Goal: Task Accomplishment & Management: Manage account settings

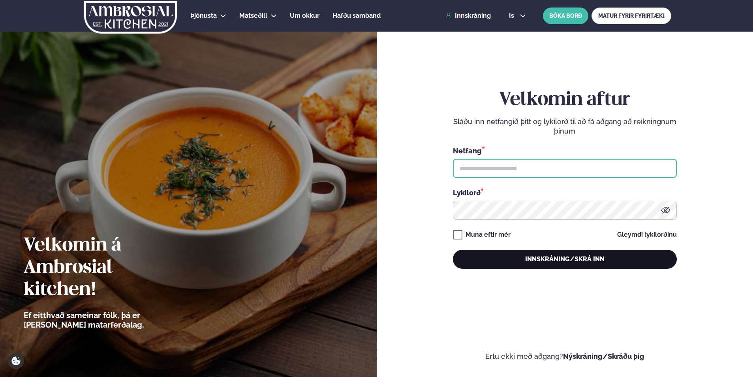
type input "**********"
click at [535, 254] on button "Innskráning/Skrá inn" at bounding box center [565, 259] width 224 height 19
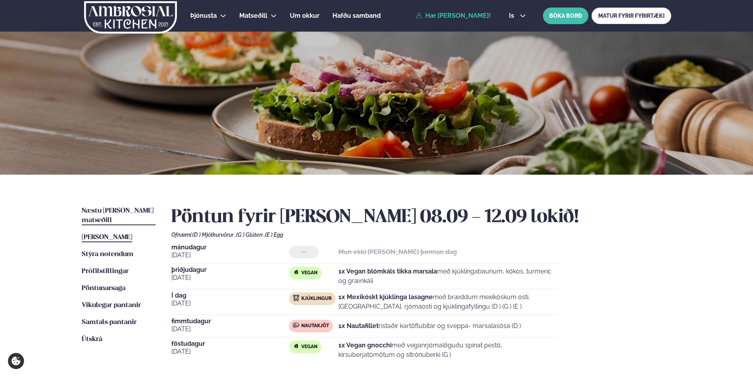
click at [103, 213] on span "Næstu [PERSON_NAME] matseðill" at bounding box center [118, 215] width 72 height 16
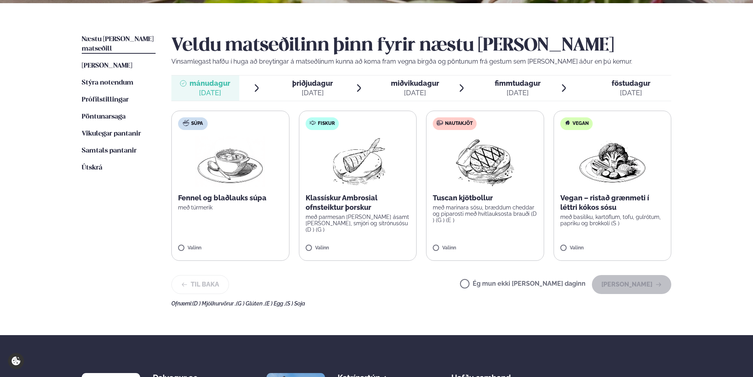
scroll to position [158, 0]
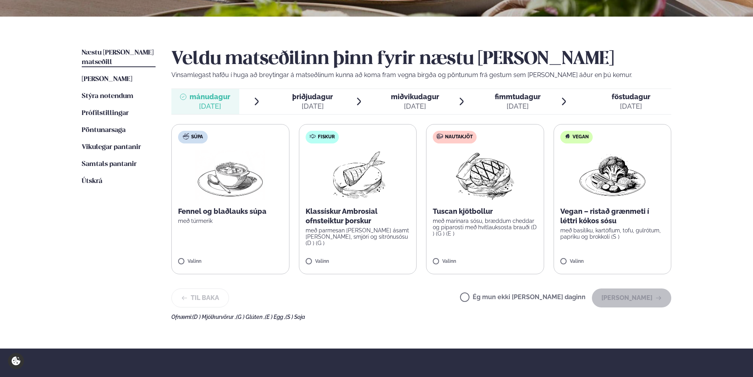
click at [325, 261] on label "Fiskur Klassískur Ambrosial ofnsteiktur þorskur með parmesan [PERSON_NAME] ásam…" at bounding box center [358, 199] width 118 height 150
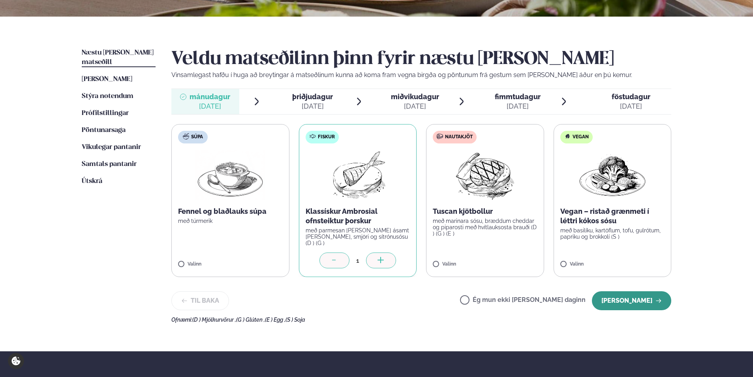
click at [642, 303] on button "[PERSON_NAME]" at bounding box center [631, 300] width 79 height 19
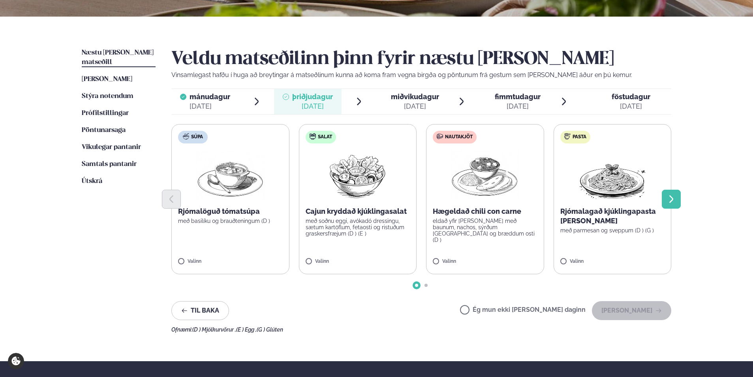
click at [665, 206] on button "Next slide" at bounding box center [671, 199] width 19 height 19
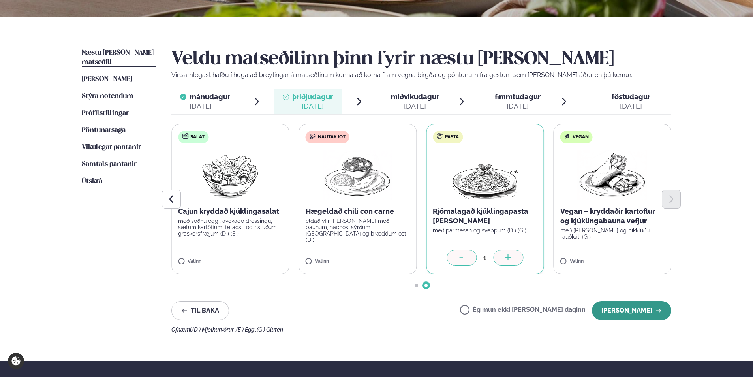
click at [618, 306] on button "[PERSON_NAME]" at bounding box center [631, 310] width 79 height 19
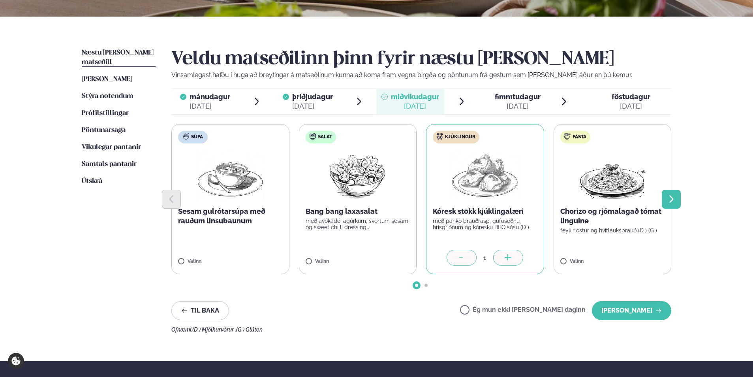
click at [672, 203] on icon "Next slide" at bounding box center [671, 198] width 9 height 9
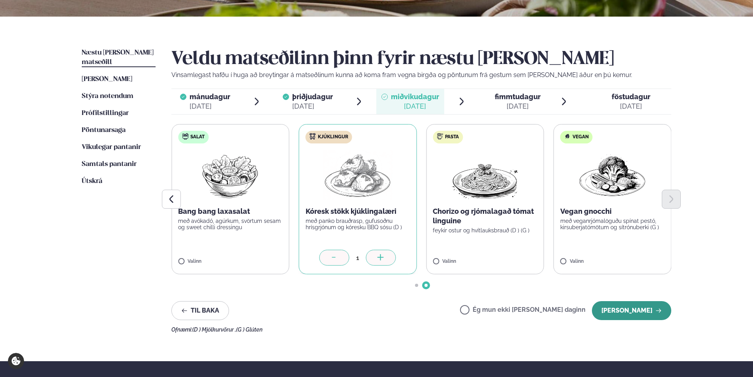
click at [649, 315] on button "[PERSON_NAME]" at bounding box center [631, 310] width 79 height 19
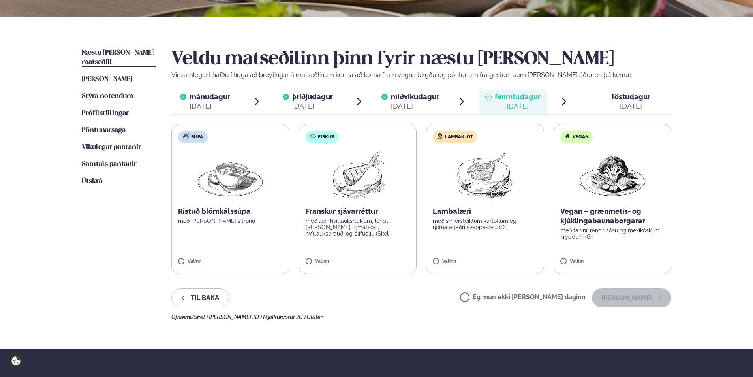
click at [451, 257] on label "Lambakjöt Lambalæri með smjörsteiktum kartöflum og rjómalagaðri sveppasósu (D )…" at bounding box center [485, 199] width 118 height 150
click at [634, 299] on button "[PERSON_NAME]" at bounding box center [631, 297] width 79 height 19
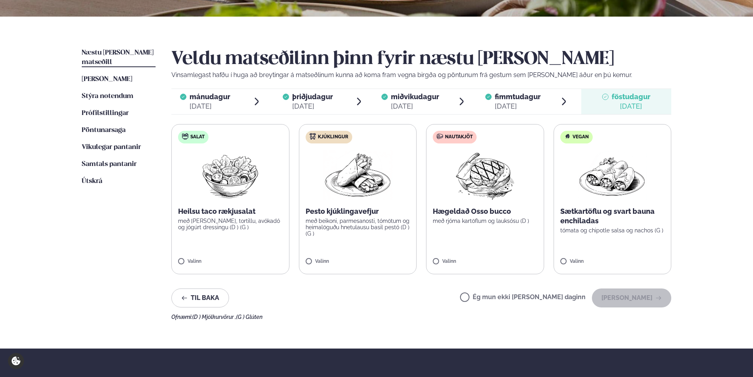
click at [528, 296] on label "Ég mun ekki [PERSON_NAME] daginn" at bounding box center [523, 298] width 126 height 8
click at [625, 300] on button "[PERSON_NAME]" at bounding box center [631, 297] width 79 height 19
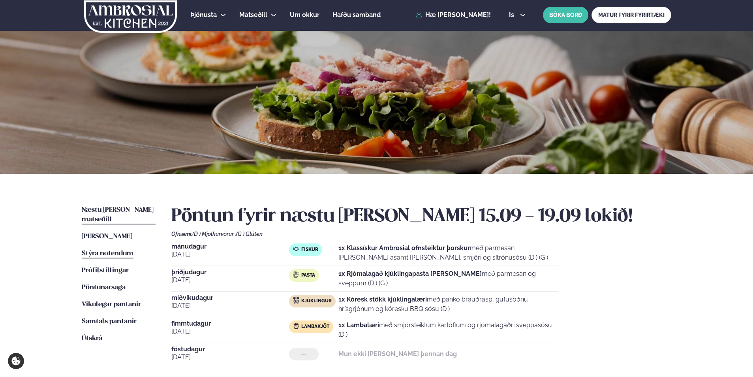
scroll to position [0, 0]
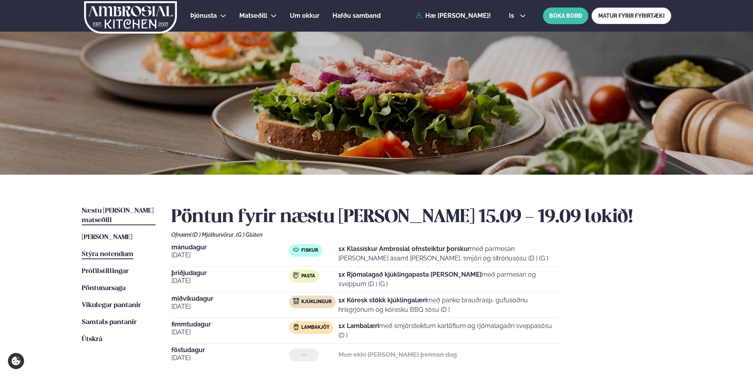
click at [112, 251] on span "Stýra notendum" at bounding box center [108, 254] width 52 height 7
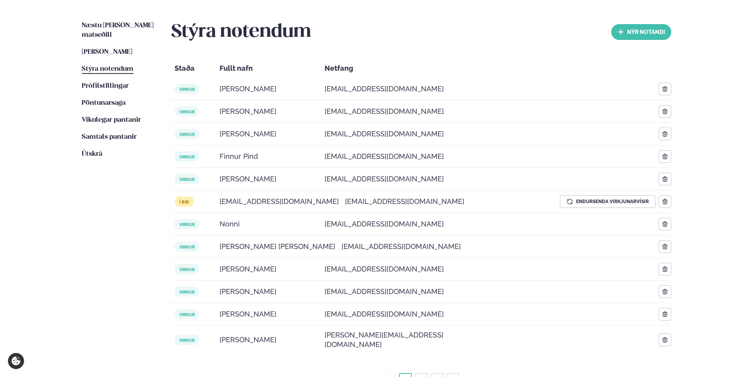
scroll to position [197, 0]
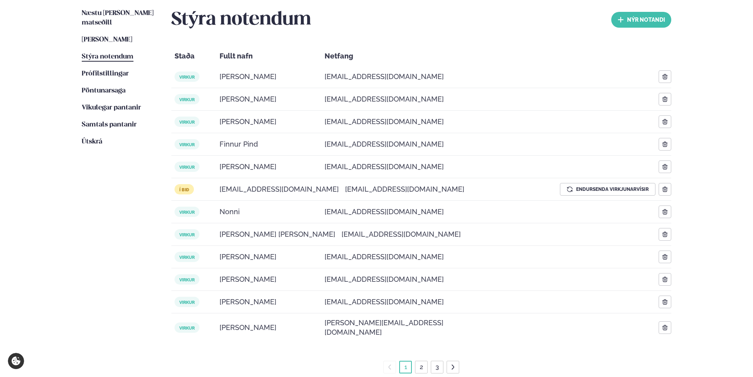
click at [422, 361] on link "2" at bounding box center [421, 367] width 7 height 13
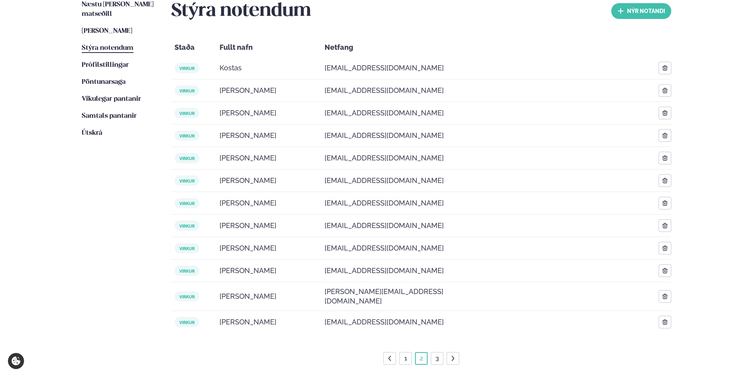
click at [437, 352] on link "3" at bounding box center [437, 358] width 7 height 13
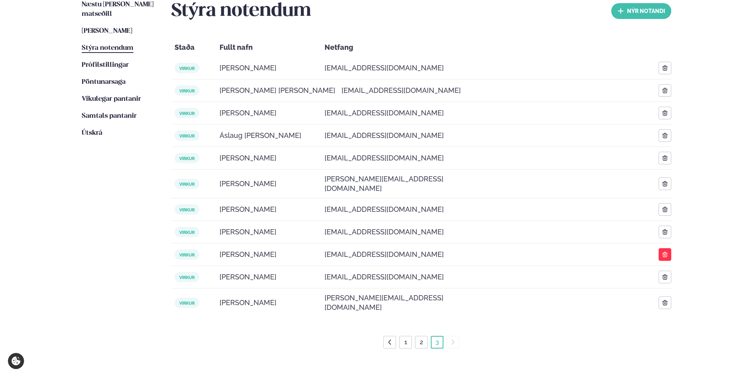
click at [662, 251] on icon "button" at bounding box center [665, 254] width 6 height 6
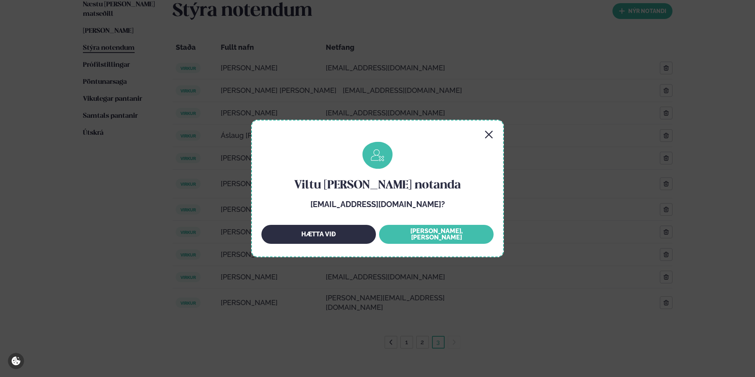
click at [494, 133] on div "Viltu [PERSON_NAME] notanda [EMAIL_ADDRESS][DOMAIN_NAME]? Hætta við [PERSON_NAM…" at bounding box center [377, 188] width 253 height 137
click at [492, 135] on icon "button" at bounding box center [488, 134] width 9 height 9
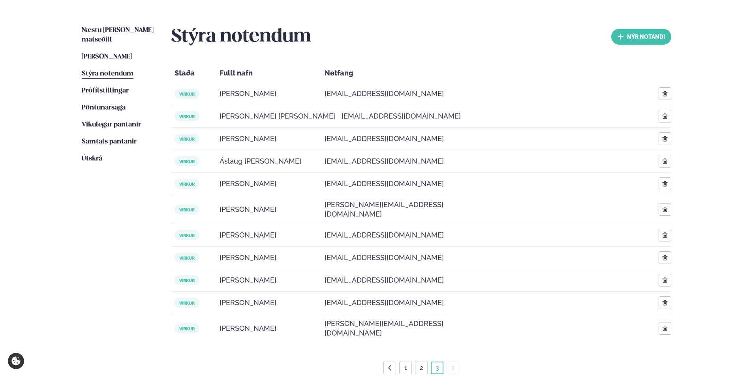
scroll to position [167, 0]
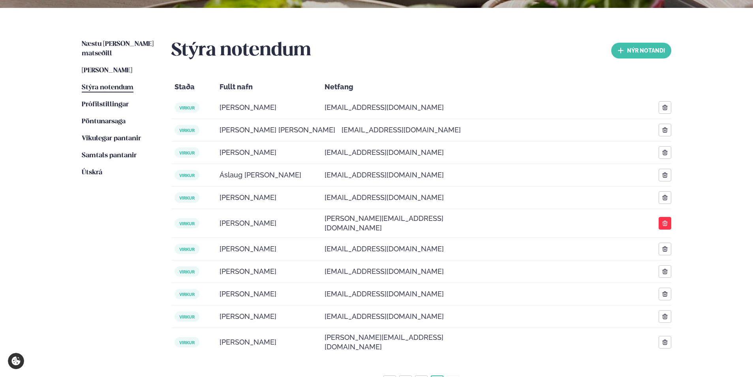
click at [662, 223] on icon "button" at bounding box center [665, 223] width 6 height 6
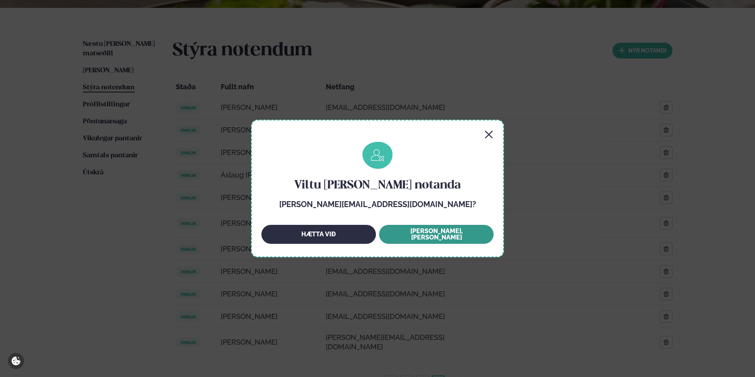
click at [413, 235] on button "[PERSON_NAME], [PERSON_NAME]" at bounding box center [436, 234] width 115 height 19
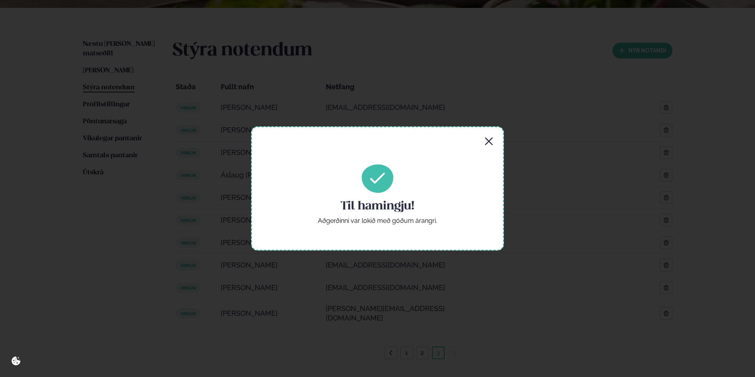
click at [491, 143] on icon "button" at bounding box center [488, 141] width 9 height 9
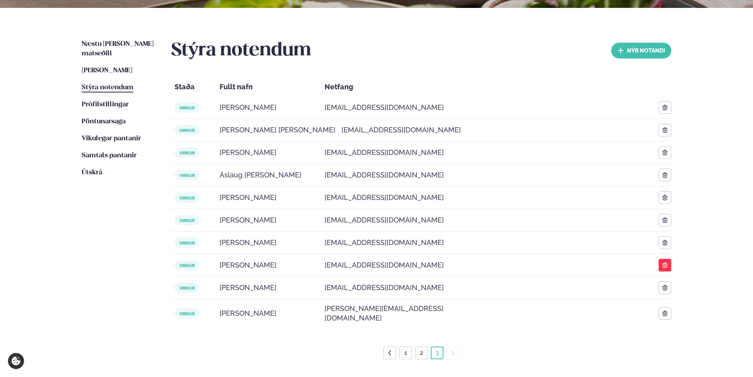
click at [664, 264] on icon "button" at bounding box center [664, 264] width 5 height 5
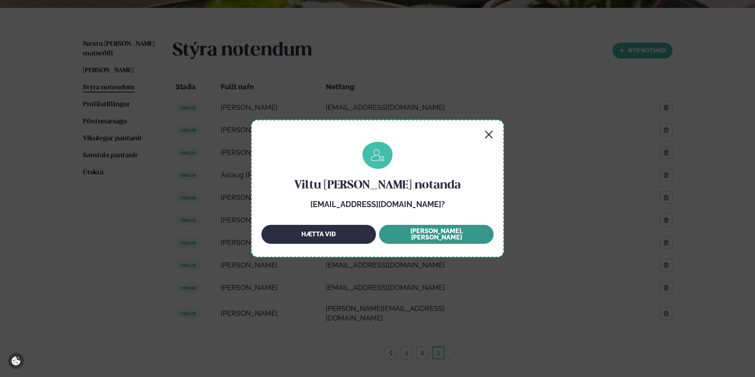
click at [454, 237] on button "[PERSON_NAME], [PERSON_NAME]" at bounding box center [436, 234] width 115 height 19
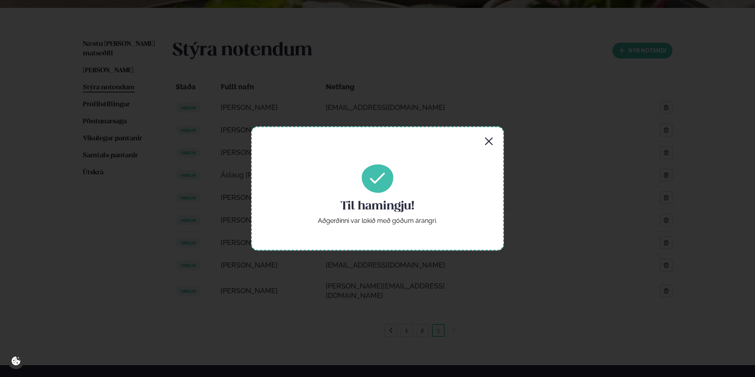
click at [488, 144] on icon "button" at bounding box center [488, 141] width 9 height 9
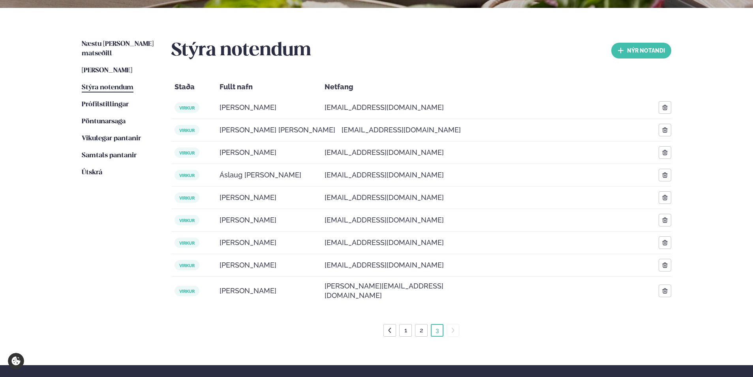
click at [423, 326] on link "2" at bounding box center [421, 330] width 7 height 13
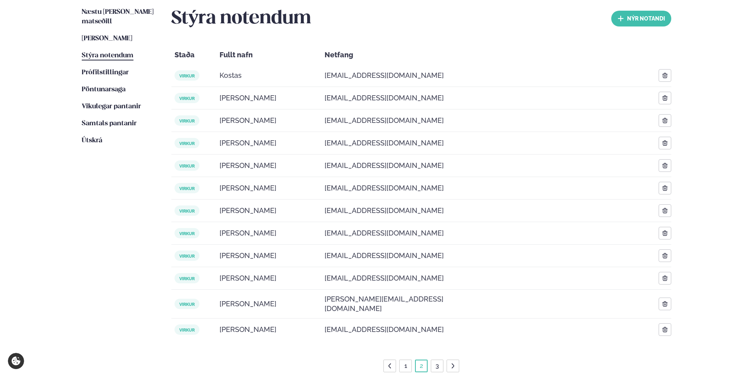
scroll to position [206, 0]
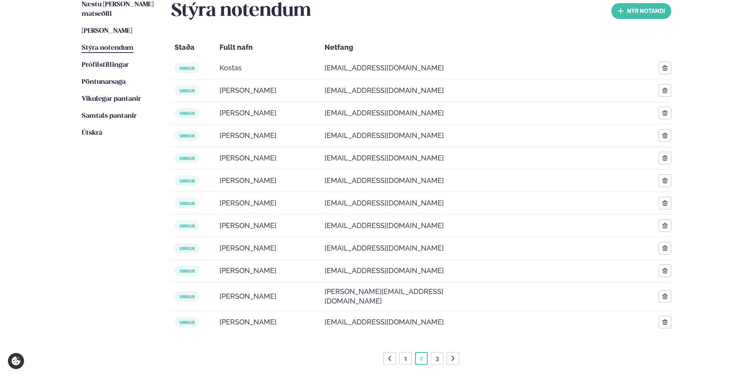
click at [409, 356] on li "1" at bounding box center [405, 358] width 13 height 13
click at [406, 352] on link "1" at bounding box center [406, 358] width 6 height 13
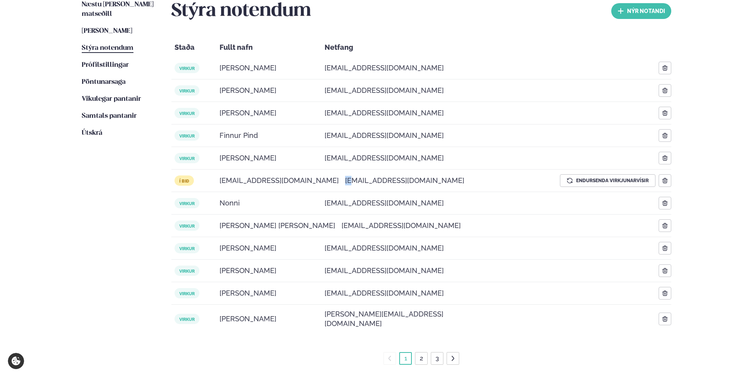
drag, startPoint x: 331, startPoint y: 182, endPoint x: 323, endPoint y: 183, distance: 7.2
click at [342, 183] on div "[EMAIL_ADDRESS][DOMAIN_NAME]" at bounding box center [409, 180] width 134 height 19
drag, startPoint x: 323, startPoint y: 183, endPoint x: 419, endPoint y: 186, distance: 96.0
click at [419, 186] on div "[EMAIL_ADDRESS][DOMAIN_NAME]" at bounding box center [409, 180] width 134 height 19
click at [667, 180] on icon "button" at bounding box center [665, 180] width 6 height 6
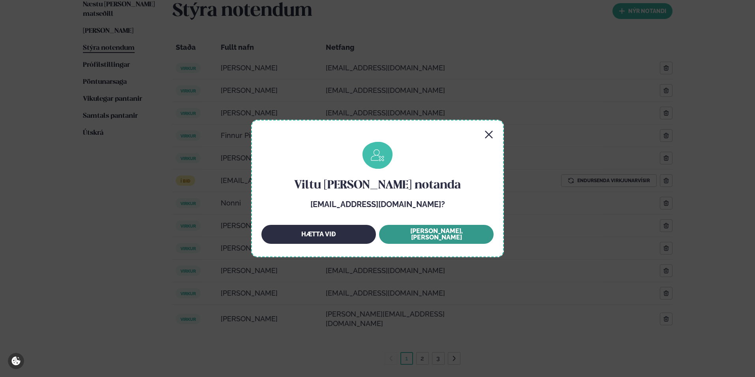
click at [428, 234] on button "[PERSON_NAME], [PERSON_NAME]" at bounding box center [436, 234] width 115 height 19
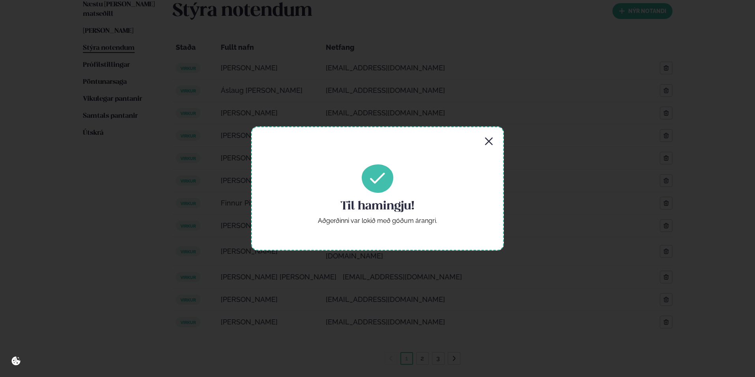
click at [488, 141] on icon "button" at bounding box center [489, 141] width 8 height 8
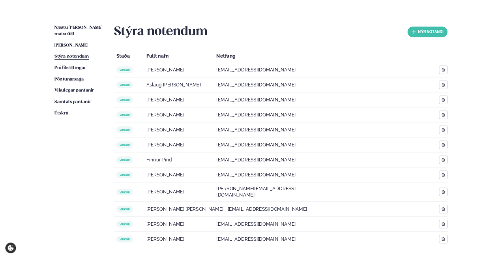
scroll to position [167, 0]
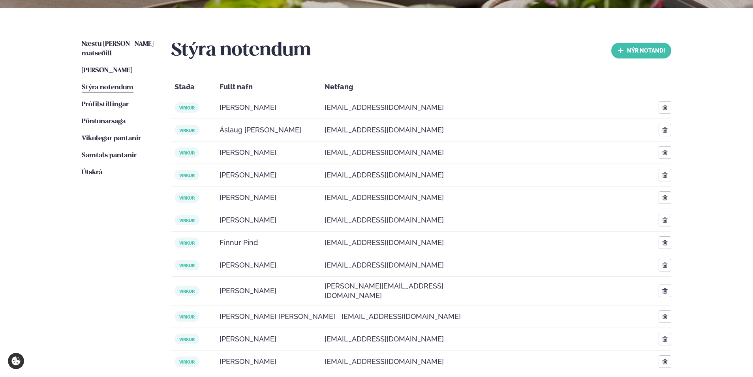
click at [654, 105] on div at bounding box center [556, 107] width 200 height 9
click at [664, 107] on icon "button" at bounding box center [665, 107] width 6 height 6
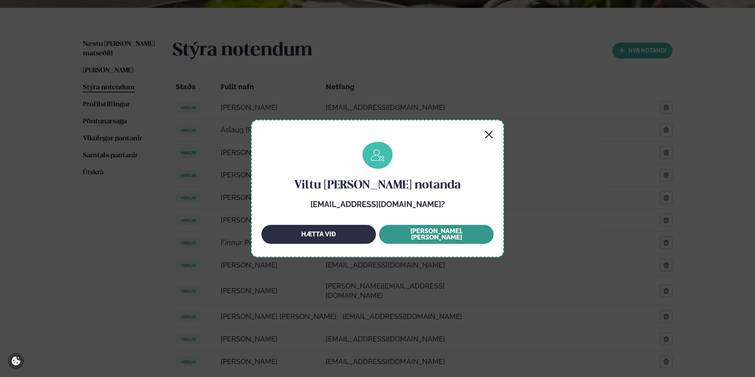
click at [422, 238] on button "[PERSON_NAME], [PERSON_NAME]" at bounding box center [436, 234] width 115 height 19
